Goal: Task Accomplishment & Management: Use online tool/utility

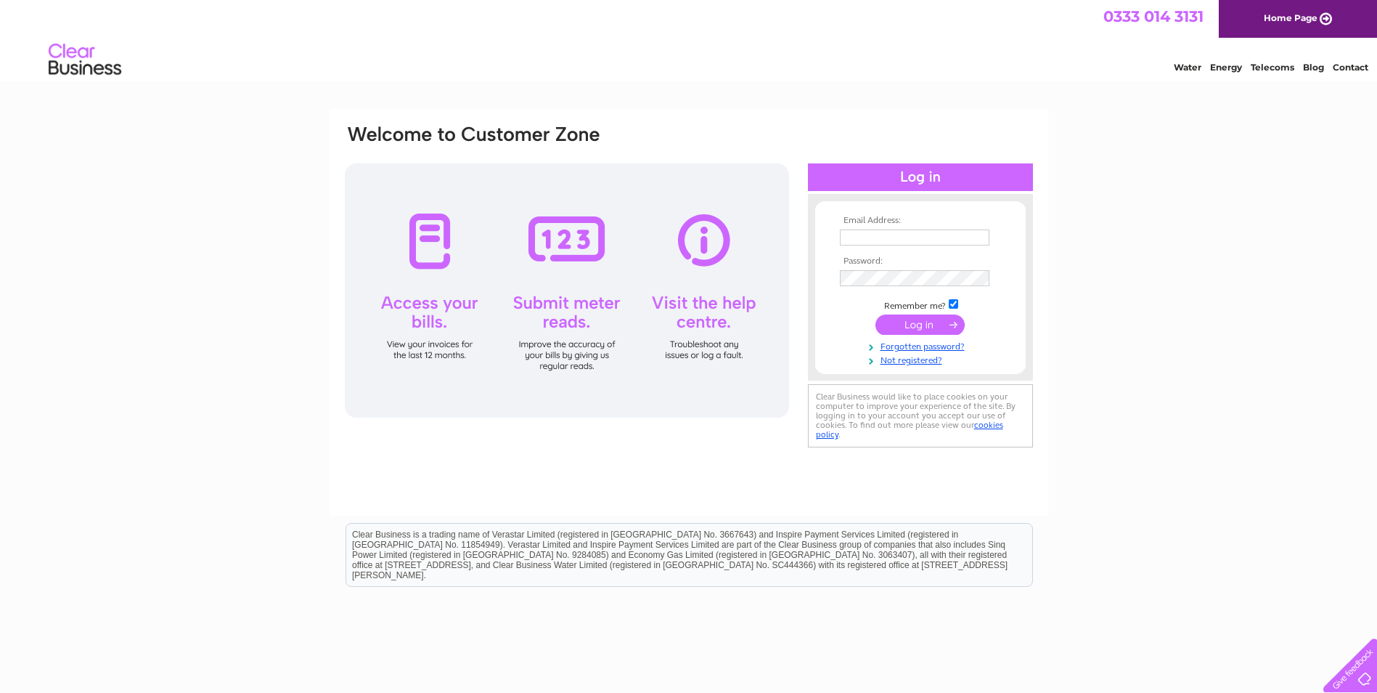
type input "Accounts@Performancetyres.net"
click at [908, 322] on input "submit" at bounding box center [920, 324] width 89 height 20
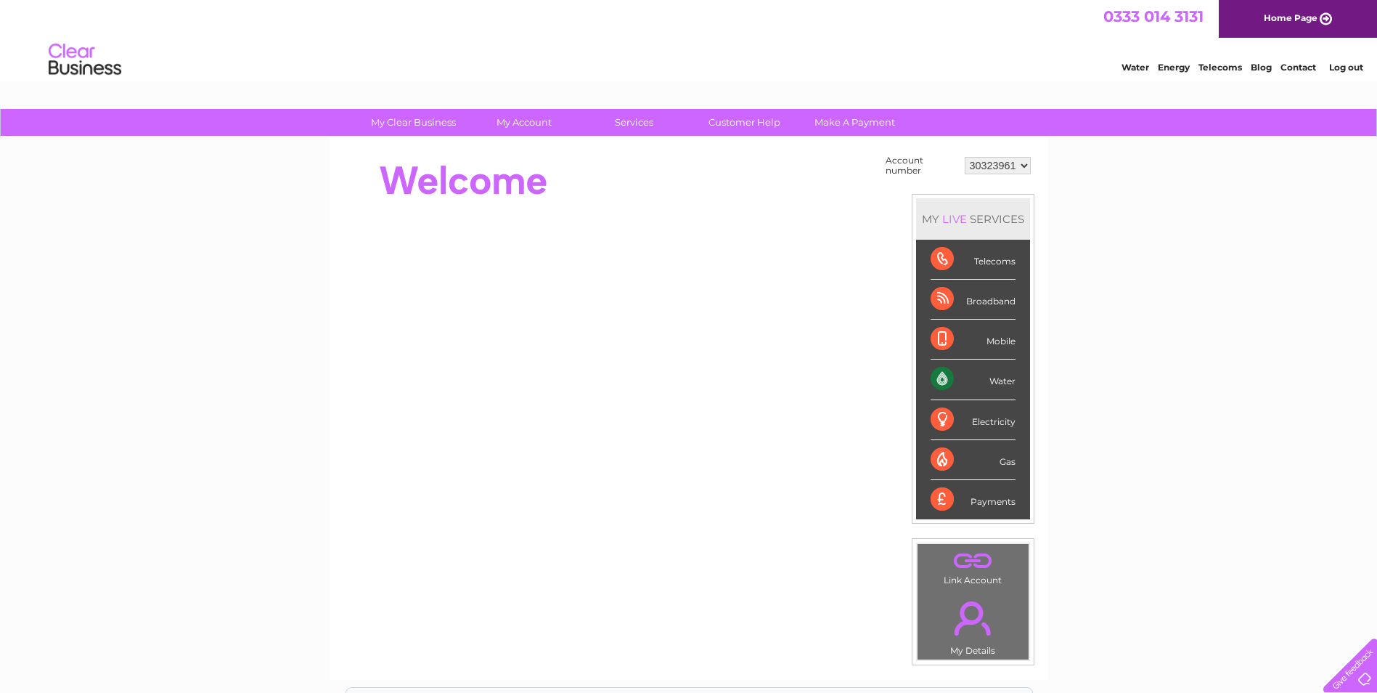
drag, startPoint x: 943, startPoint y: 376, endPoint x: 960, endPoint y: 385, distance: 18.8
click at [943, 377] on div "Water" at bounding box center [973, 379] width 85 height 40
click at [989, 380] on div "Water" at bounding box center [973, 379] width 85 height 40
click at [1136, 428] on div "My Clear Business Login Details My Details My Preferences Link Account My Accou…" at bounding box center [688, 518] width 1377 height 819
click at [938, 379] on div "Water" at bounding box center [973, 379] width 85 height 40
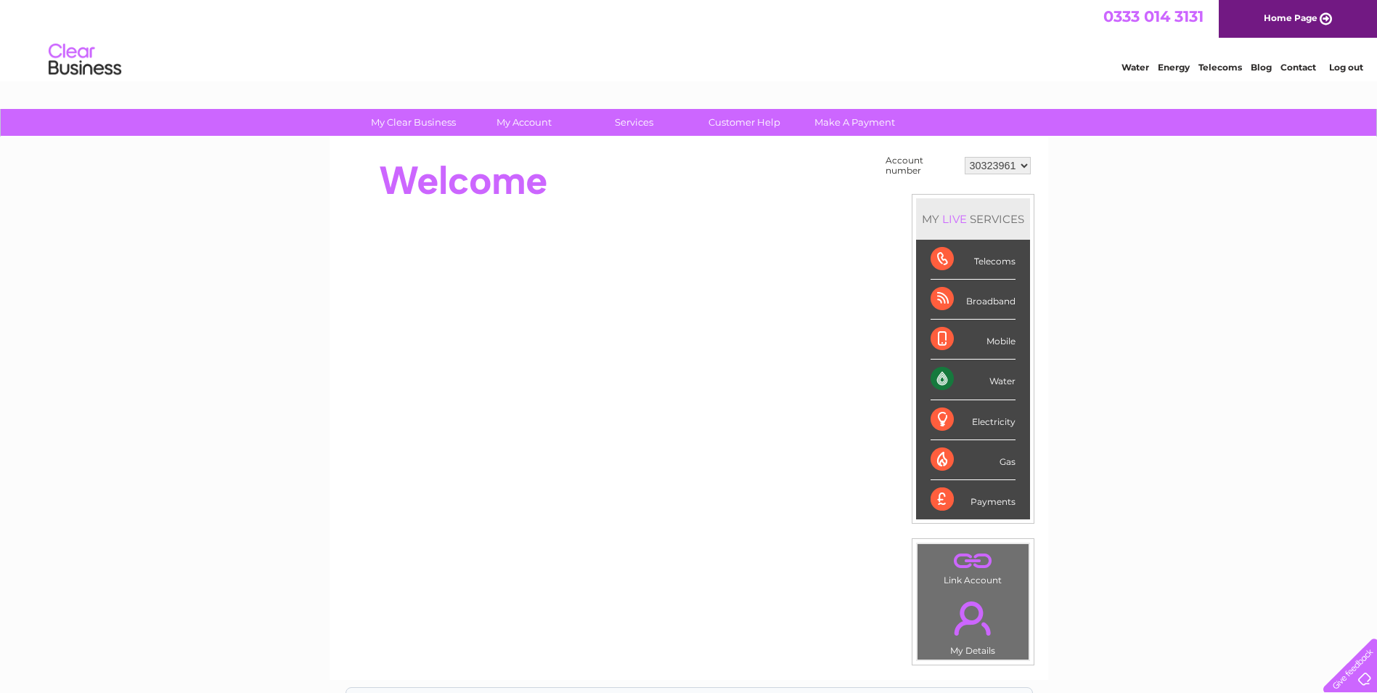
click at [1001, 385] on div "Water" at bounding box center [973, 379] width 85 height 40
drag, startPoint x: 1001, startPoint y: 385, endPoint x: 941, endPoint y: 380, distance: 60.5
click at [941, 380] on div "Water" at bounding box center [973, 379] width 85 height 40
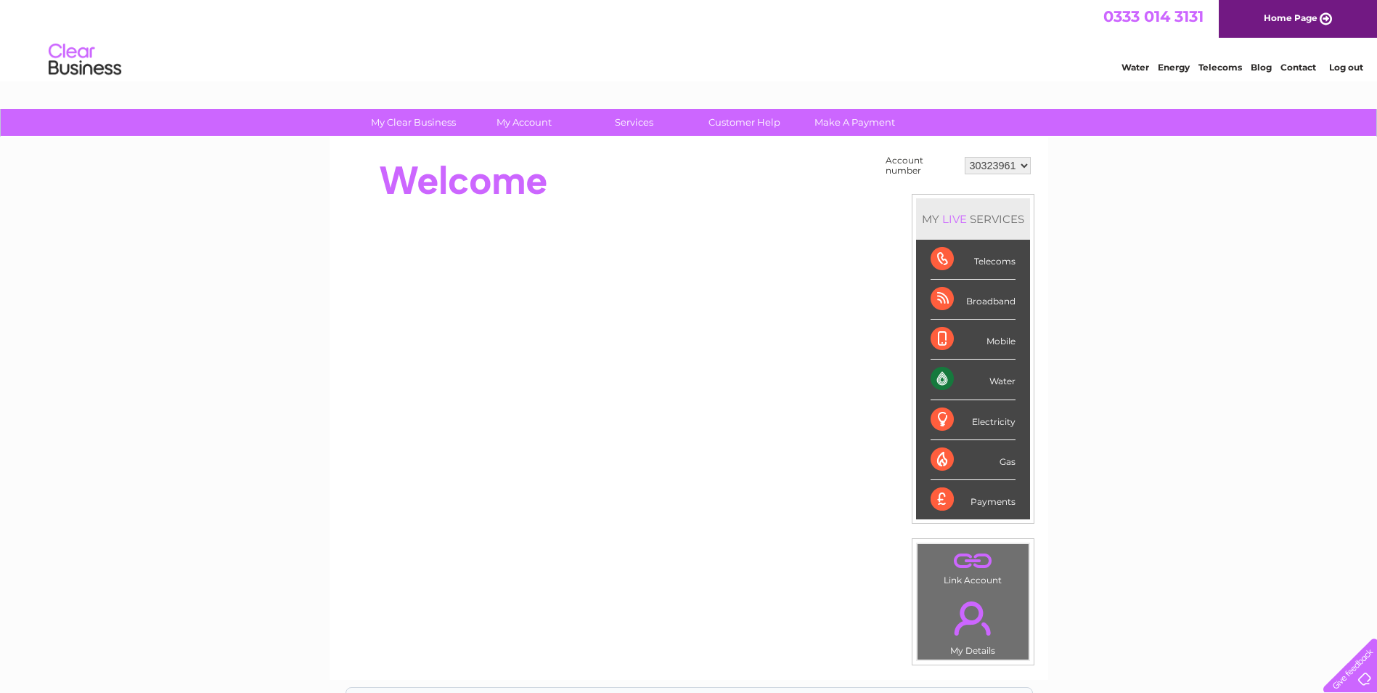
click at [941, 380] on div "Water" at bounding box center [973, 379] width 85 height 40
click at [1184, 391] on div "My Clear Business Login Details My Details My Preferences Link Account My Accou…" at bounding box center [688, 518] width 1377 height 819
click at [1133, 67] on link "Water" at bounding box center [1136, 67] width 28 height 11
click at [941, 379] on div "Water" at bounding box center [973, 379] width 85 height 40
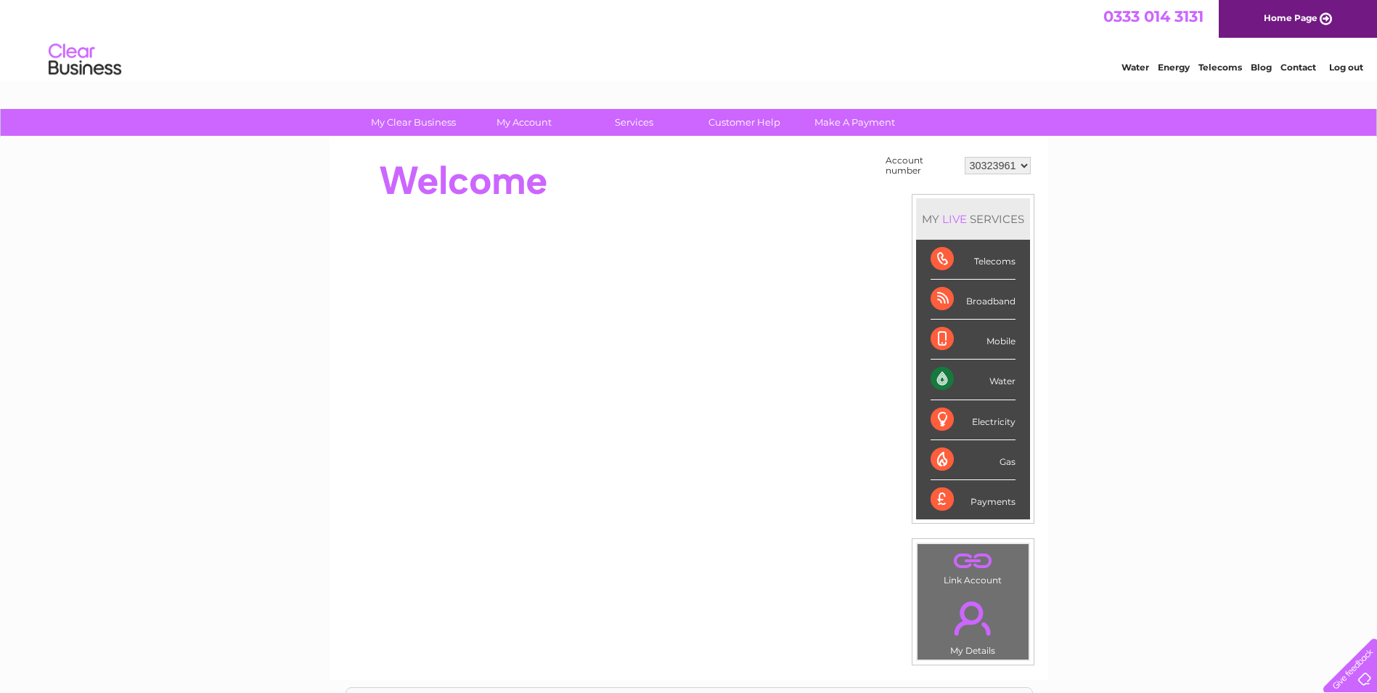
click at [941, 379] on div "Water" at bounding box center [973, 379] width 85 height 40
click at [1006, 381] on div "Water" at bounding box center [973, 379] width 85 height 40
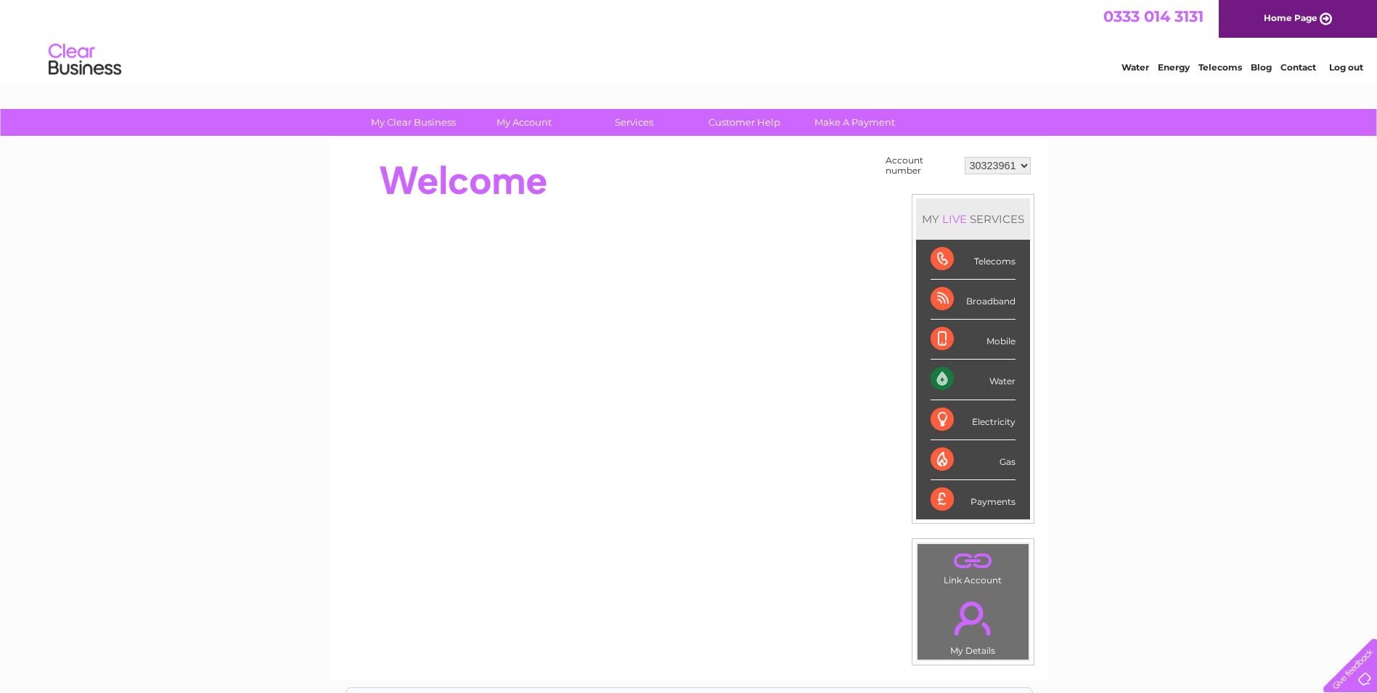
click at [1006, 381] on div "Water" at bounding box center [973, 379] width 85 height 40
drag, startPoint x: 1006, startPoint y: 381, endPoint x: 1138, endPoint y: 346, distance: 136.6
click at [1138, 346] on div "My Clear Business Login Details My Details My Preferences Link Account My Accou…" at bounding box center [688, 518] width 1377 height 819
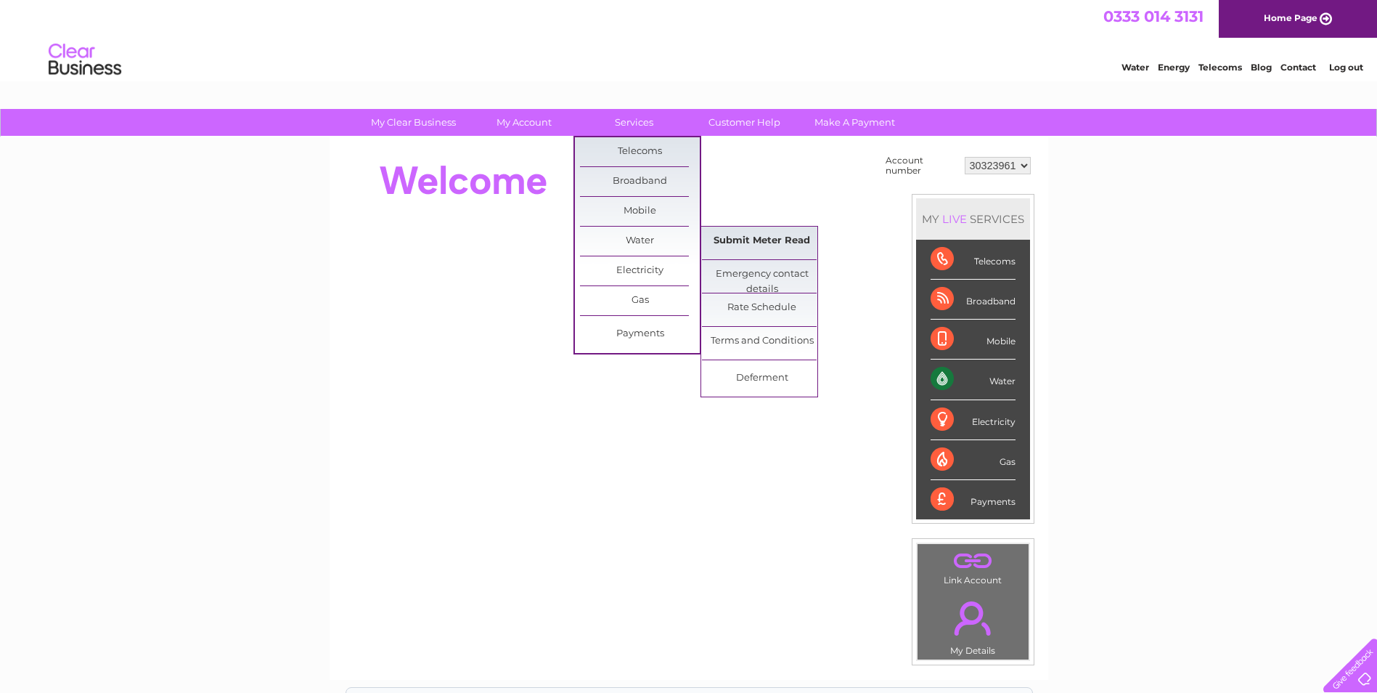
click at [735, 237] on link "Submit Meter Read" at bounding box center [762, 241] width 120 height 29
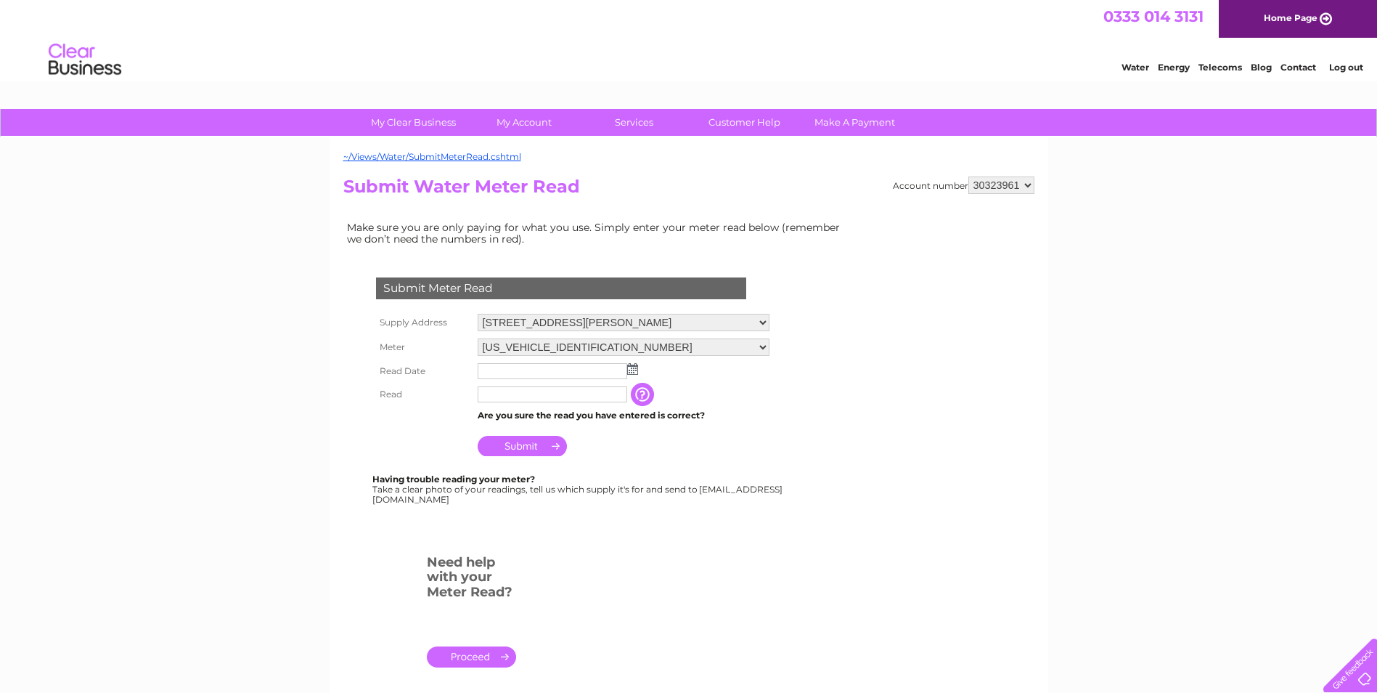
click at [629, 372] on img at bounding box center [632, 369] width 11 height 12
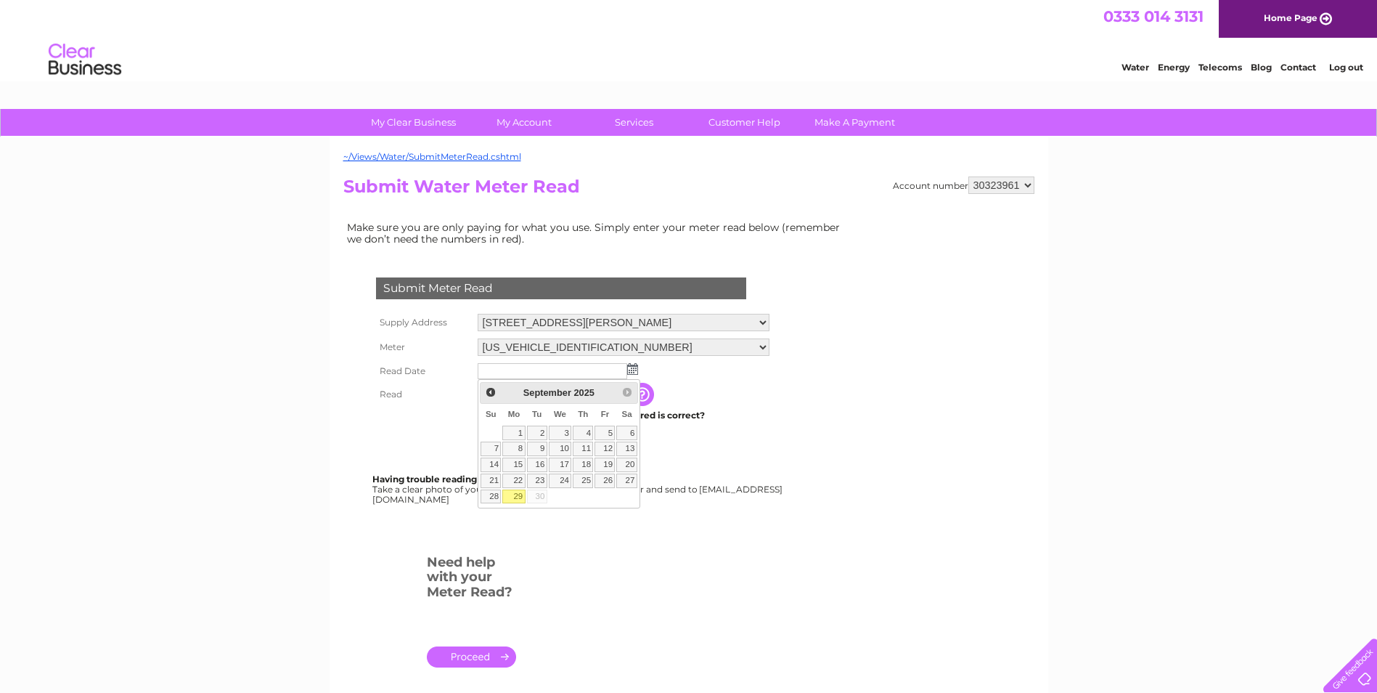
click at [515, 493] on link "29" at bounding box center [513, 496] width 23 height 15
type input "2025/09/29"
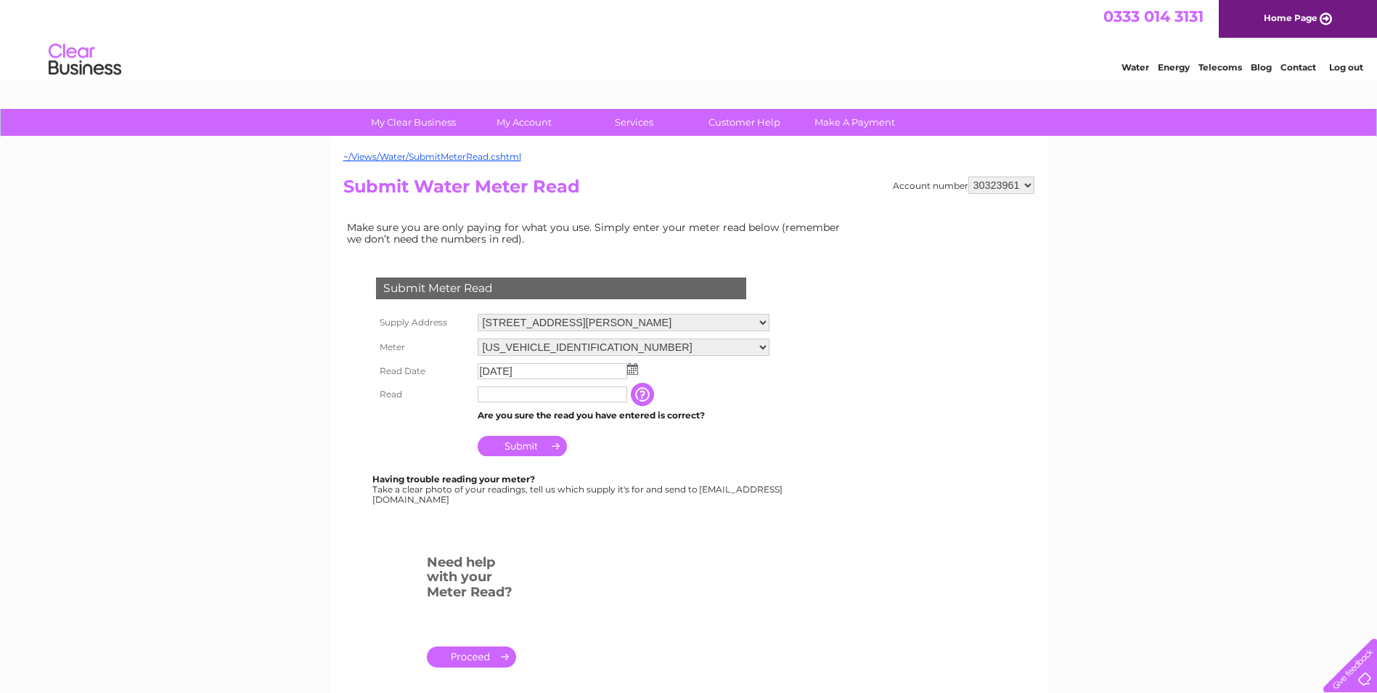
click at [493, 397] on input "text" at bounding box center [553, 394] width 150 height 16
type input "00197"
click at [531, 447] on input "Submit" at bounding box center [522, 446] width 89 height 20
